Goal: Information Seeking & Learning: Find specific fact

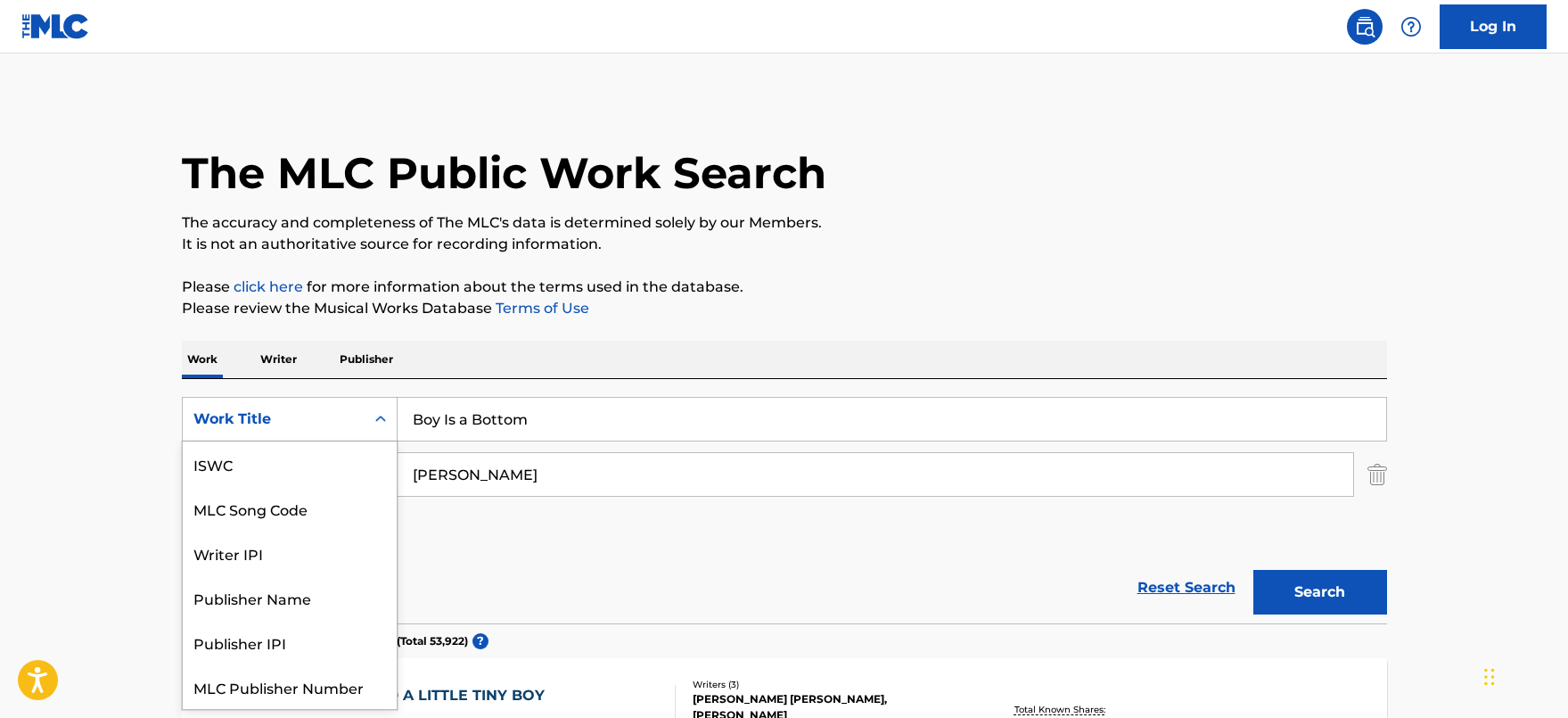
click at [310, 407] on div "Work Title" at bounding box center [273, 418] width 182 height 34
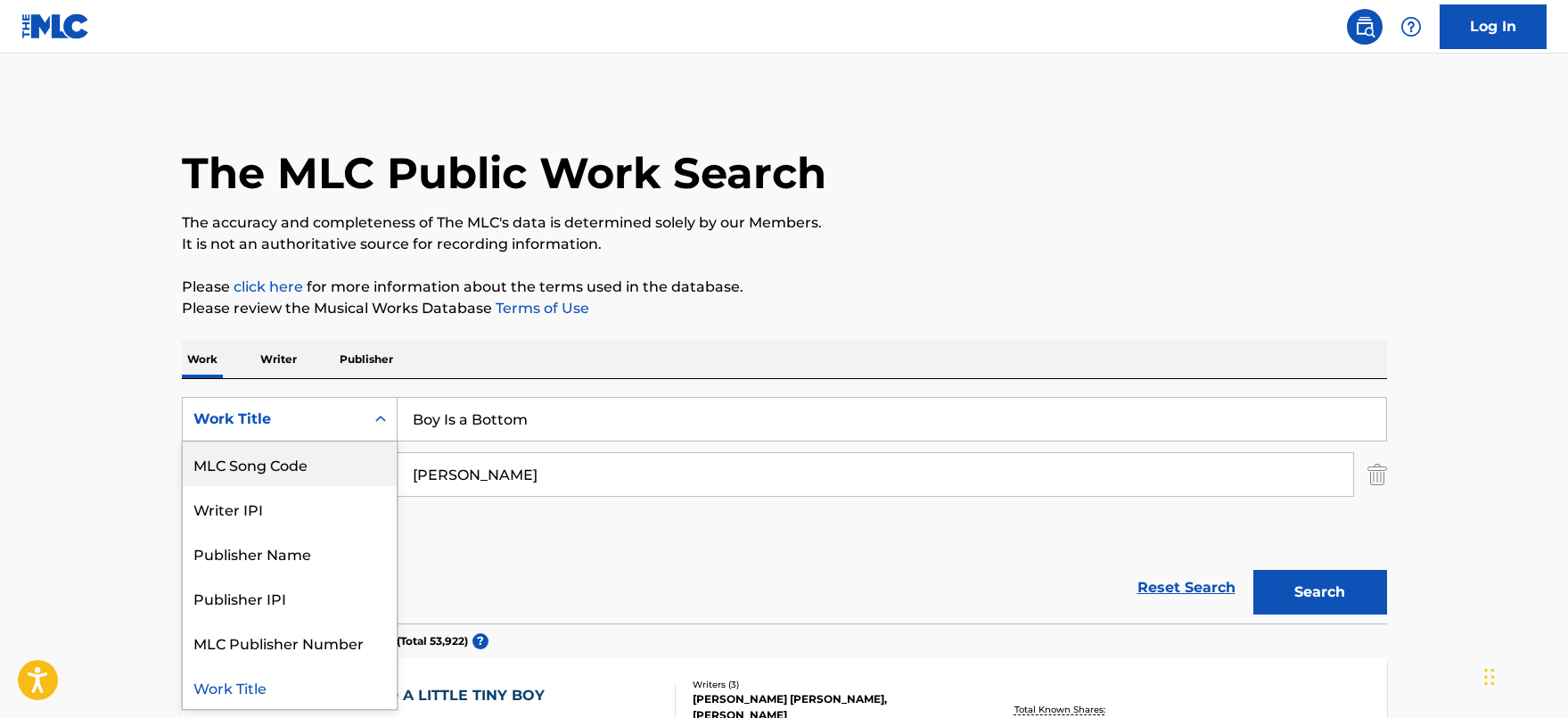
click at [278, 457] on div "MLC Song Code" at bounding box center [290, 463] width 214 height 45
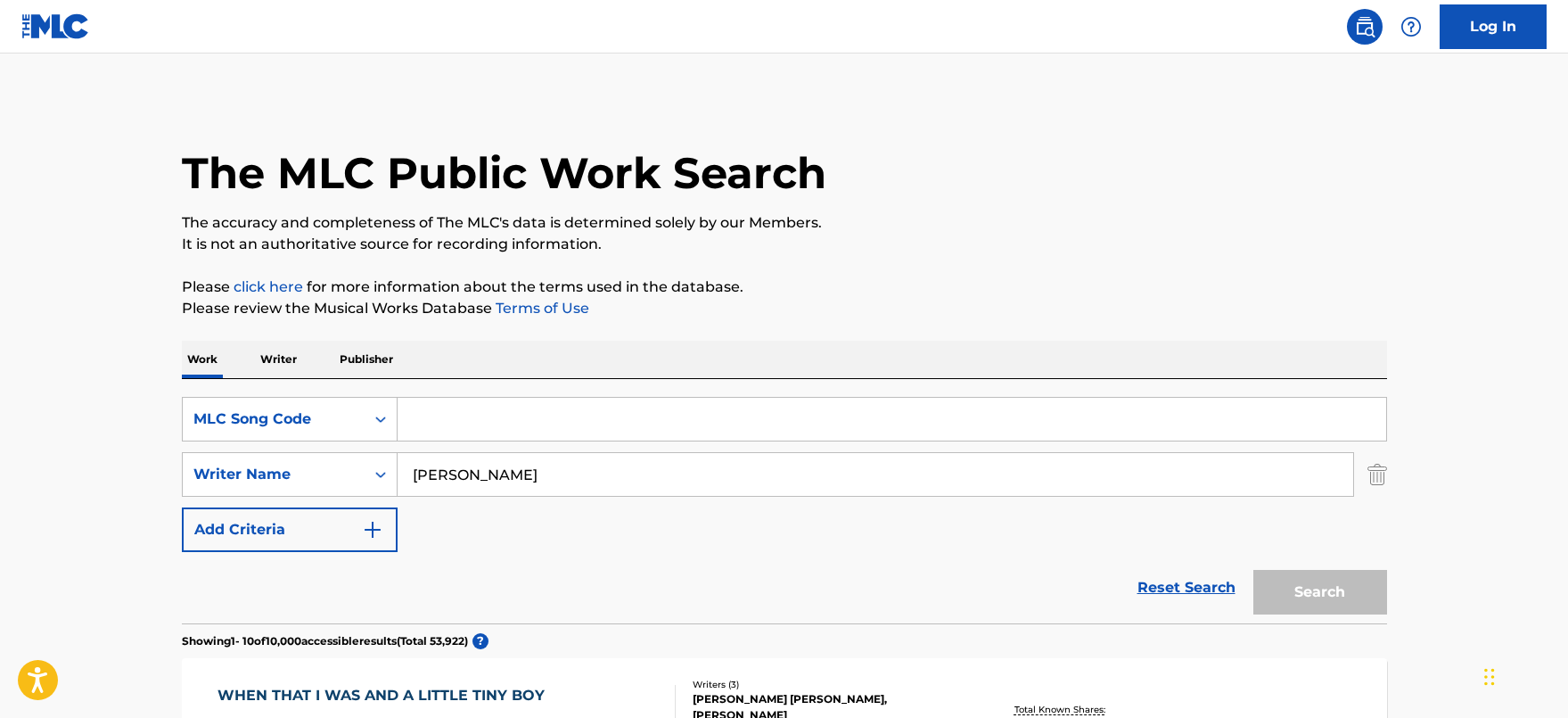
click at [519, 419] on input "Search Form" at bounding box center [892, 418] width 989 height 43
paste input "SB8C66"
type input "SB8C66"
click at [454, 482] on input "[PERSON_NAME]" at bounding box center [875, 474] width 956 height 43
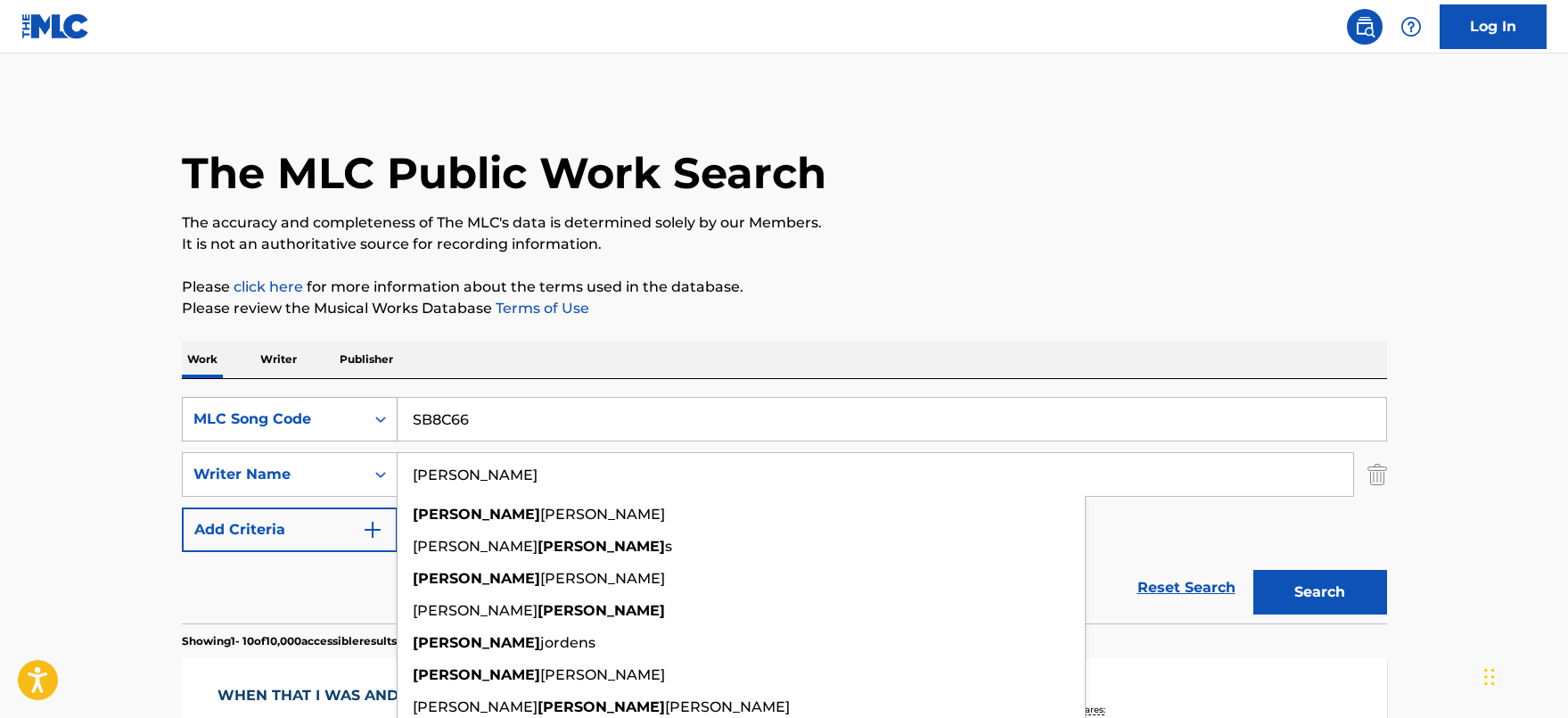
drag, startPoint x: 497, startPoint y: 472, endPoint x: 192, endPoint y: 434, distance: 307.4
click at [192, 434] on div "SearchWithCriteriacfa997b6-4249-45a2-ad97-b1b4e97c215f MLC Song Code SB8C66 Sea…" at bounding box center [784, 474] width 1205 height 155
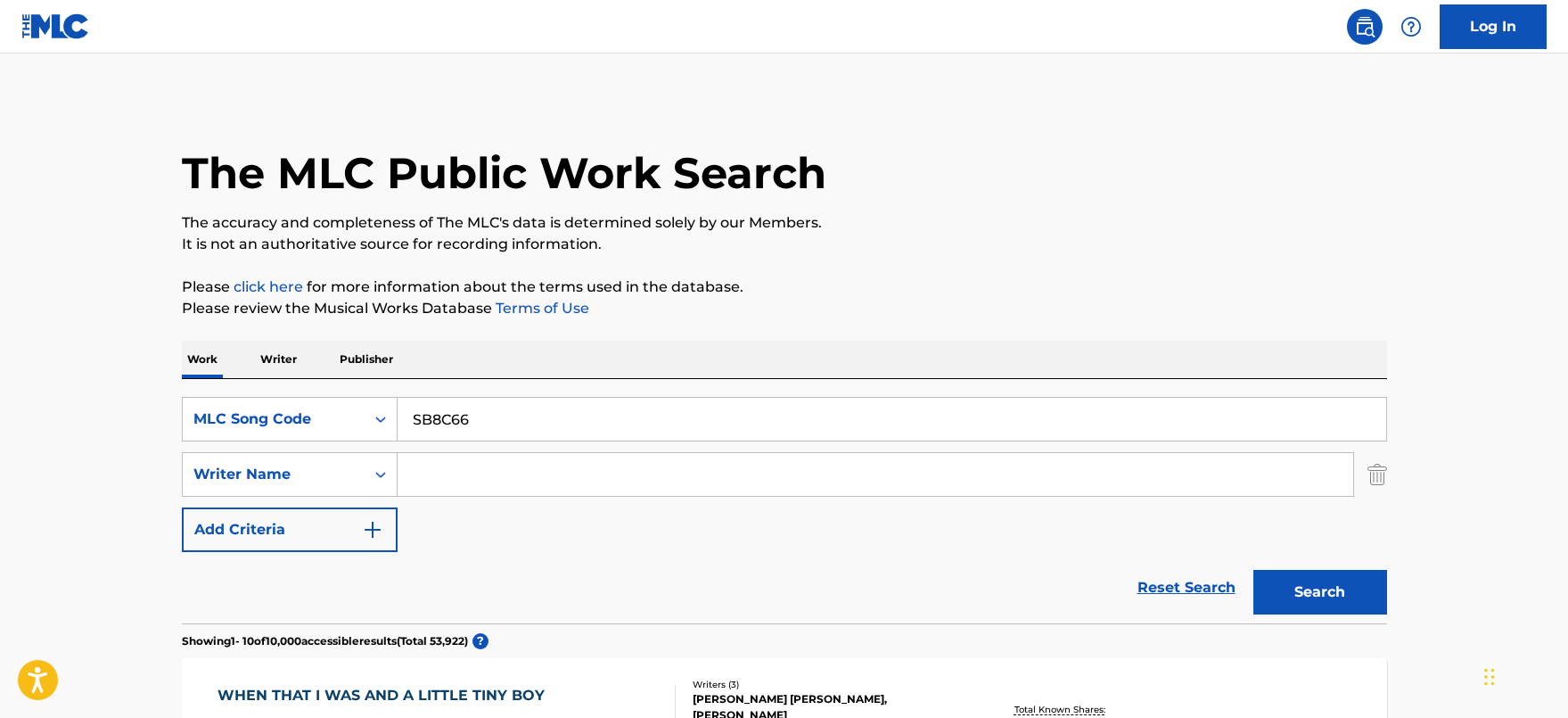
click at [1342, 586] on button "Search" at bounding box center [1320, 592] width 133 height 45
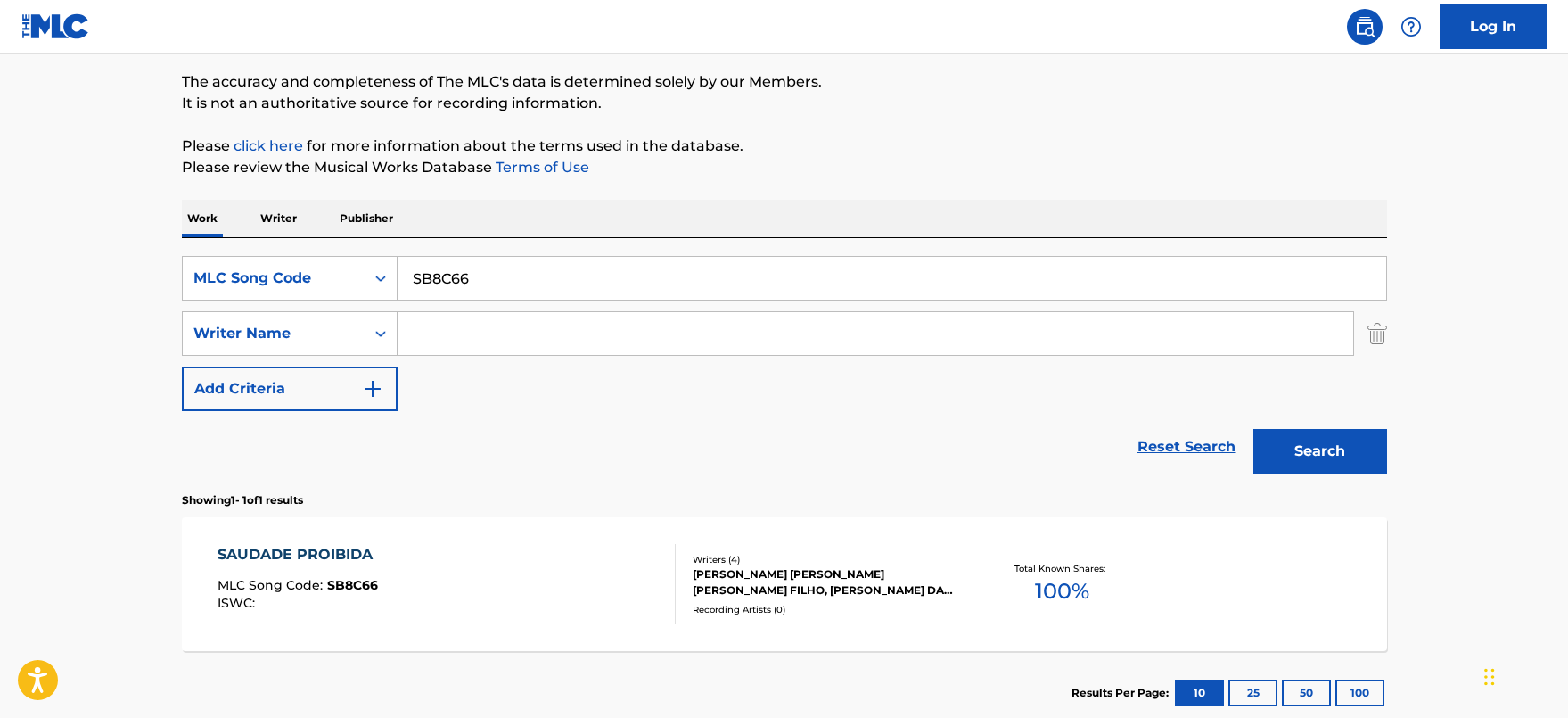
scroll to position [252, 0]
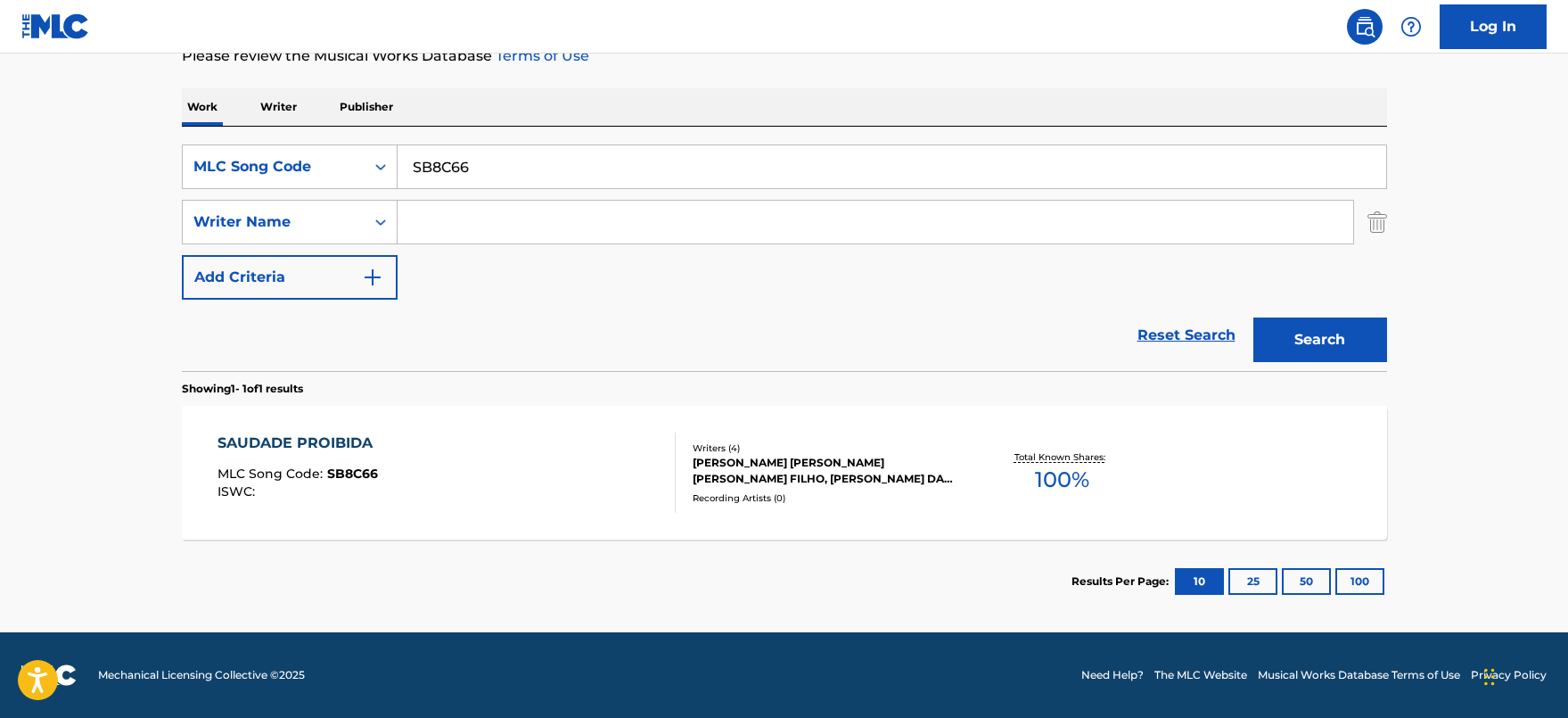
click at [570, 442] on div "SAUDADE PROIBIDA MLC Song Code : SB8C66 ISWC :" at bounding box center [447, 472] width 459 height 80
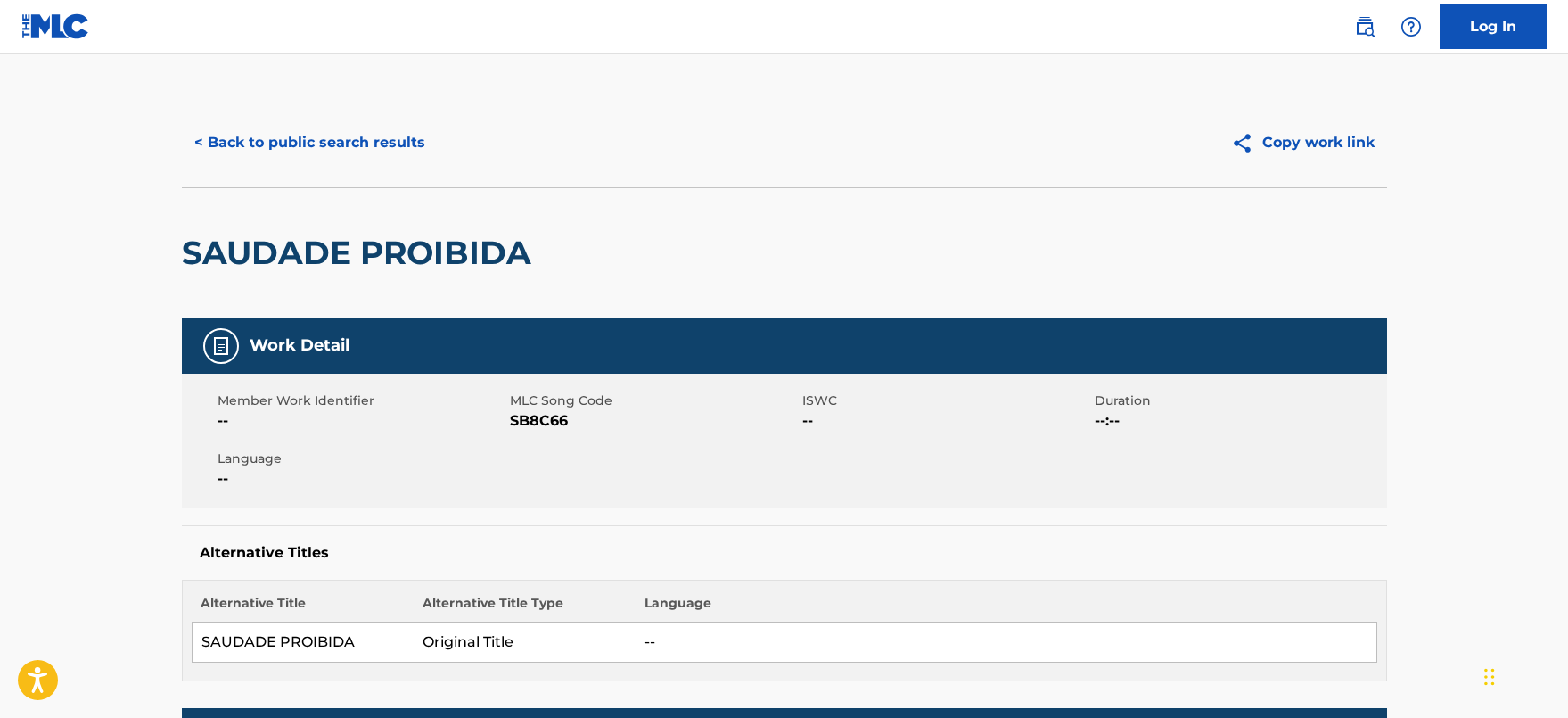
click at [357, 126] on button "< Back to public search results" at bounding box center [310, 143] width 256 height 45
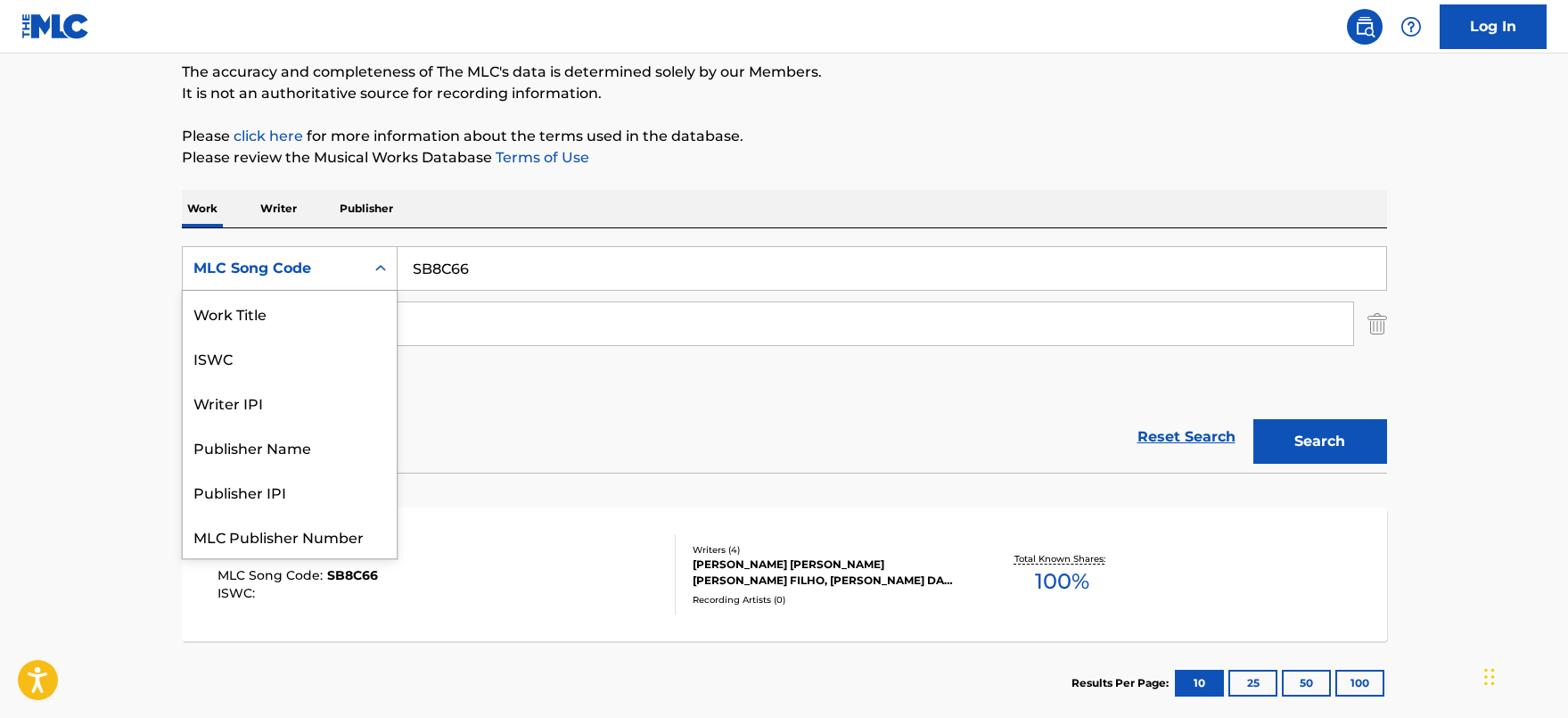
click at [286, 267] on div "MLC Song Code" at bounding box center [274, 268] width 161 height 21
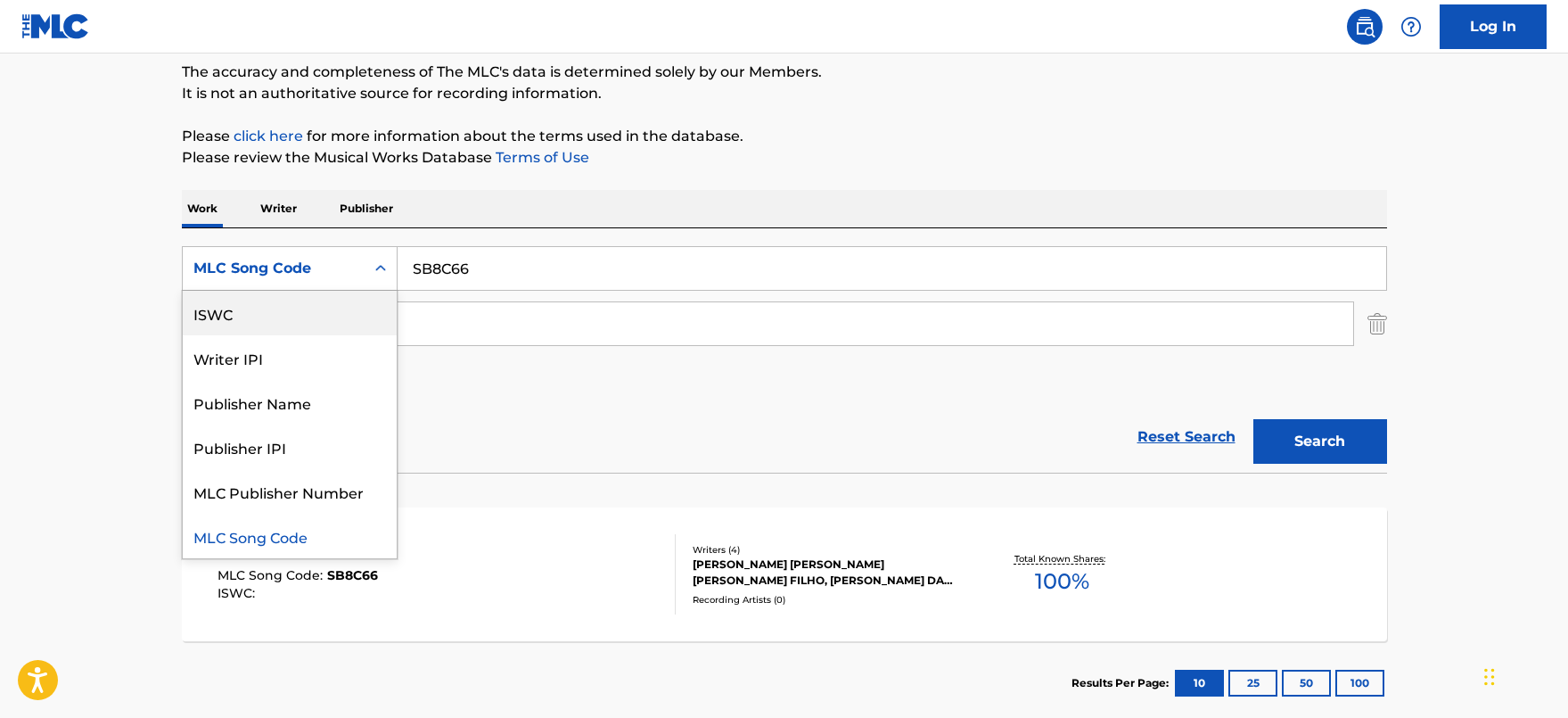
scroll to position [0, 0]
click at [246, 311] on div "Work Title" at bounding box center [290, 312] width 214 height 45
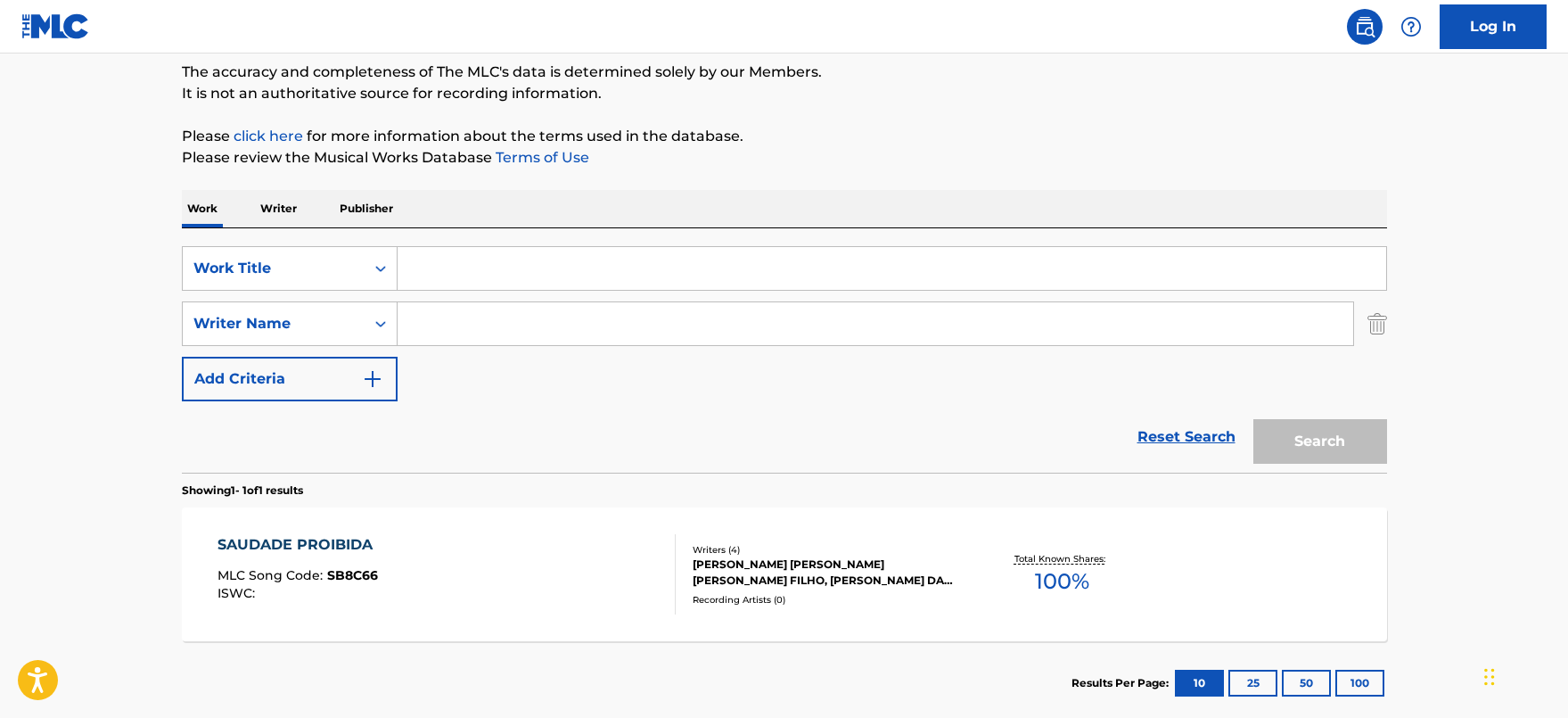
click at [493, 267] on input "Search Form" at bounding box center [892, 268] width 989 height 43
paste input "You Look Like You Could Use a F#####' Lamp"
click at [696, 264] on input "You Look Like You Could Use a F#####' Lamp" at bounding box center [892, 268] width 989 height 43
type input "You Look Like You Could Use a Fuckin' Lamp"
click at [1334, 437] on button "Search" at bounding box center [1320, 441] width 133 height 45
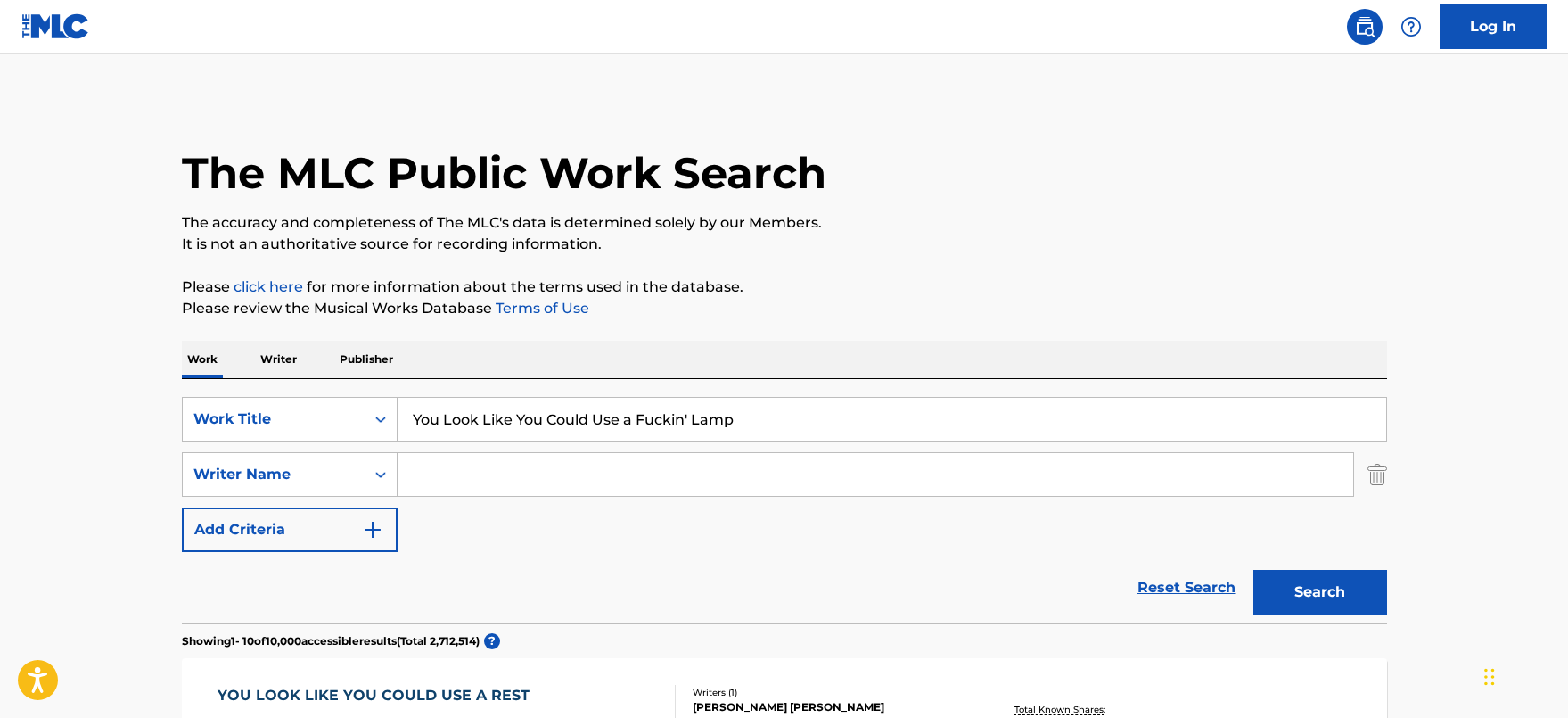
click at [482, 475] on input "Search Form" at bounding box center [875, 474] width 956 height 43
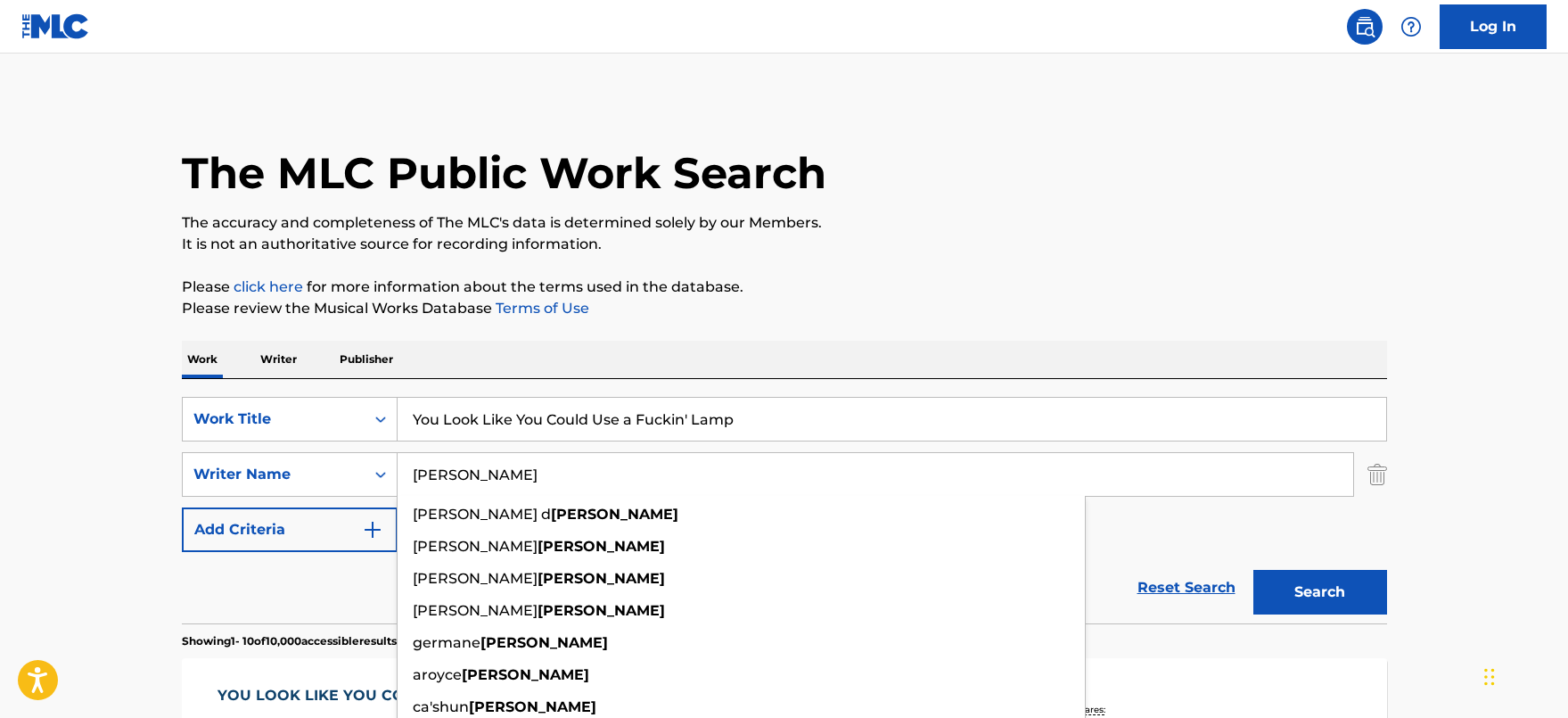
type input "[PERSON_NAME]"
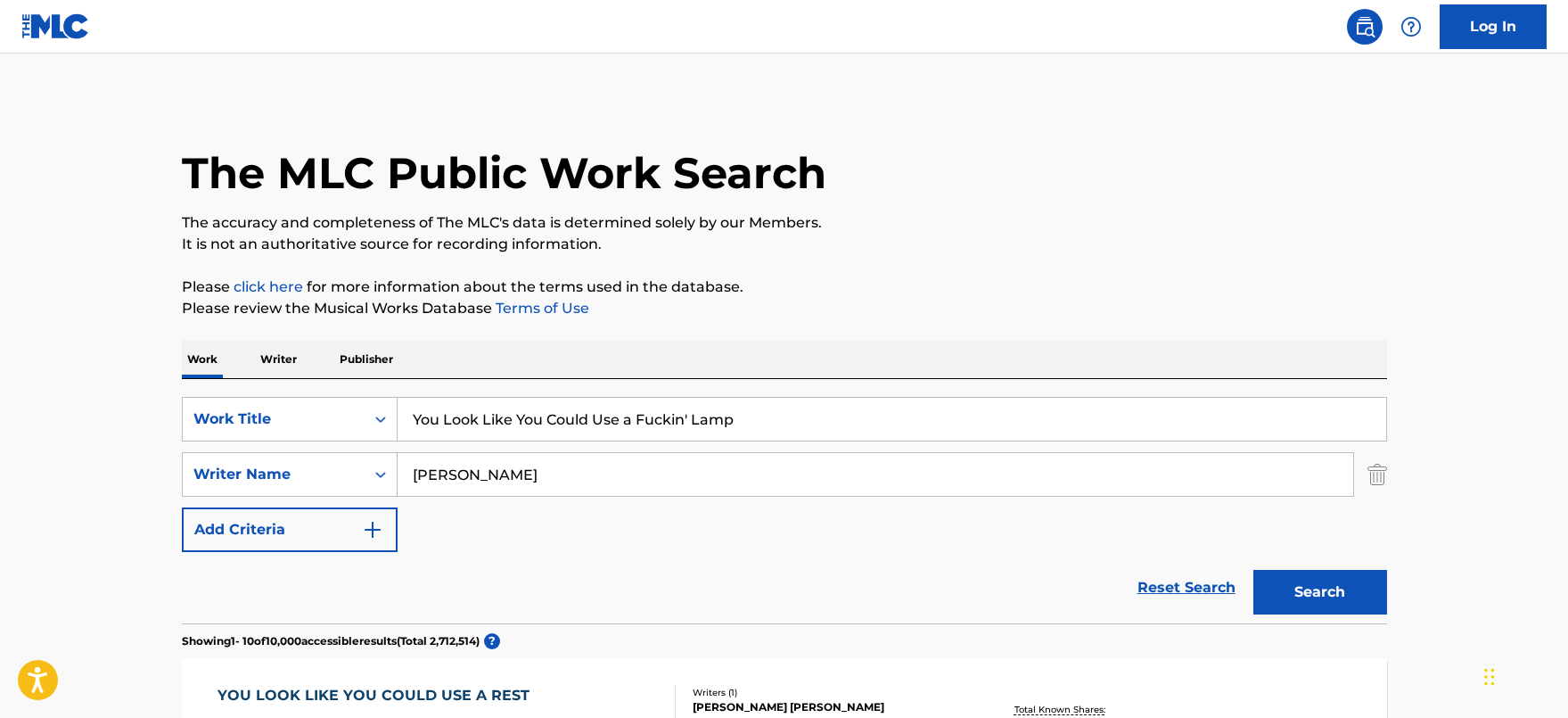
click at [1337, 598] on button "Search" at bounding box center [1320, 592] width 133 height 45
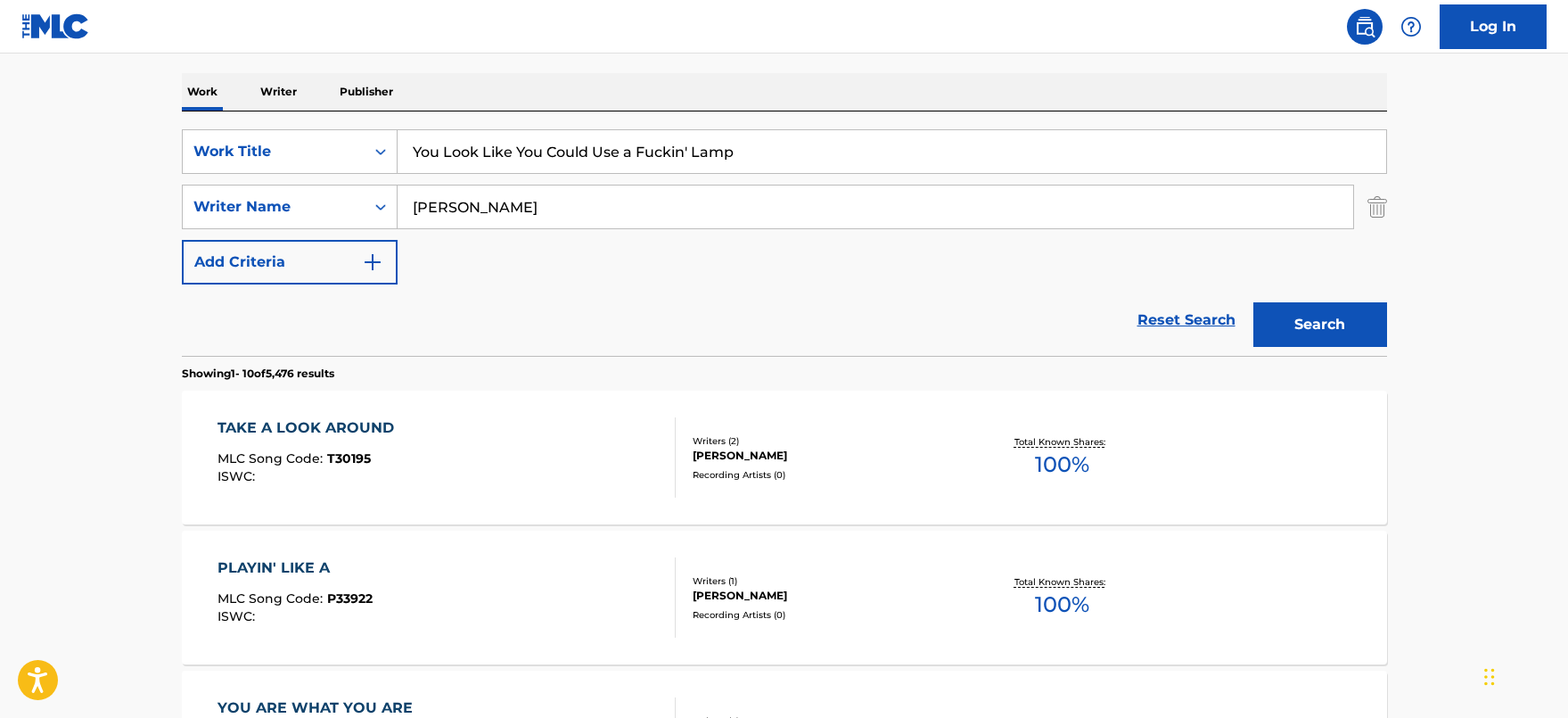
scroll to position [534, 0]
